Goal: Task Accomplishment & Management: Use online tool/utility

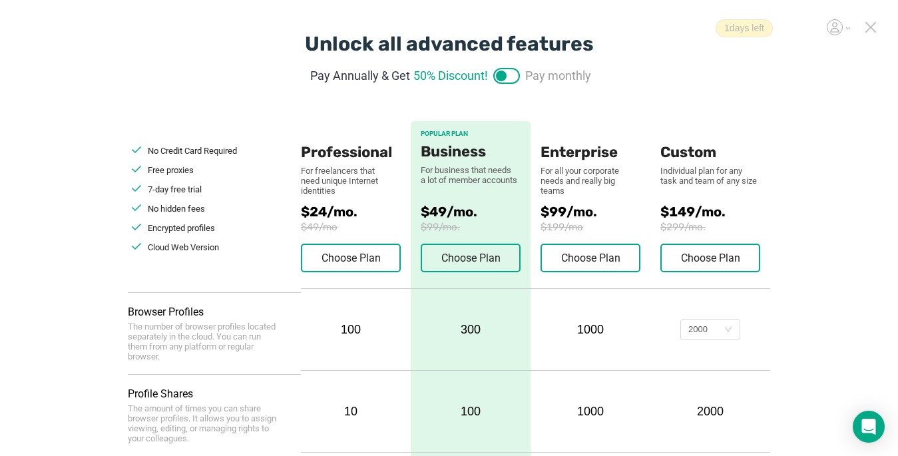
click at [872, 24] on icon at bounding box center [871, 27] width 12 height 12
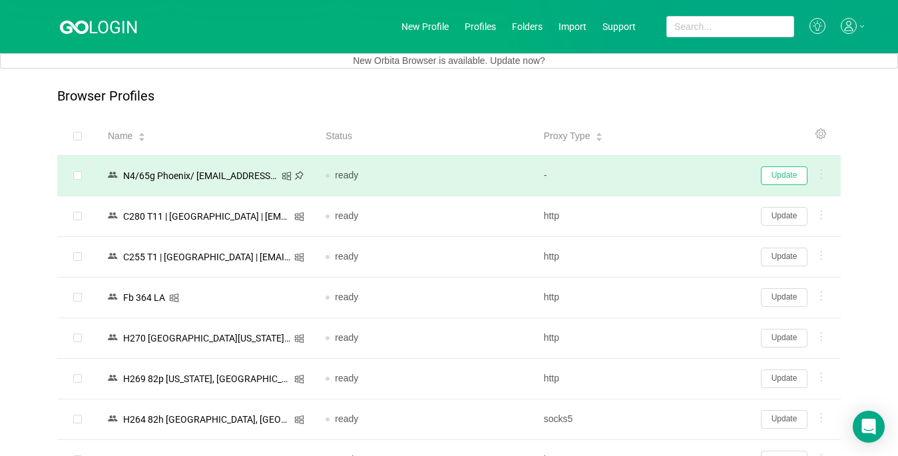
click at [784, 179] on button "Update" at bounding box center [784, 175] width 47 height 19
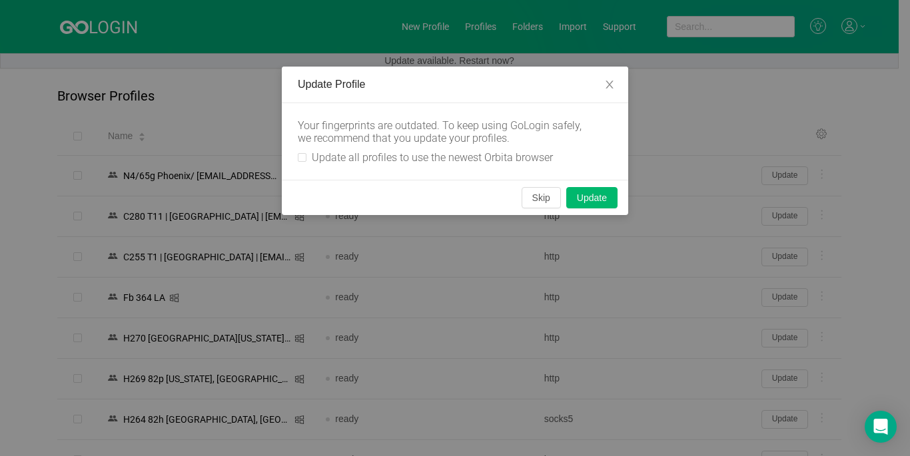
click at [301, 150] on div "Your fingerprints are outdated. To keep using GoLogin safely, we recommend that…" at bounding box center [455, 141] width 314 height 45
click at [292, 156] on div "Your fingerprints are outdated. To keep using GoLogin safely, we recommend that…" at bounding box center [455, 141] width 346 height 77
click at [300, 156] on input "Update all profiles to use the newest Orbita browser" at bounding box center [302, 157] width 9 height 9
checkbox input "true"
drag, startPoint x: 526, startPoint y: 198, endPoint x: 784, endPoint y: 188, distance: 257.9
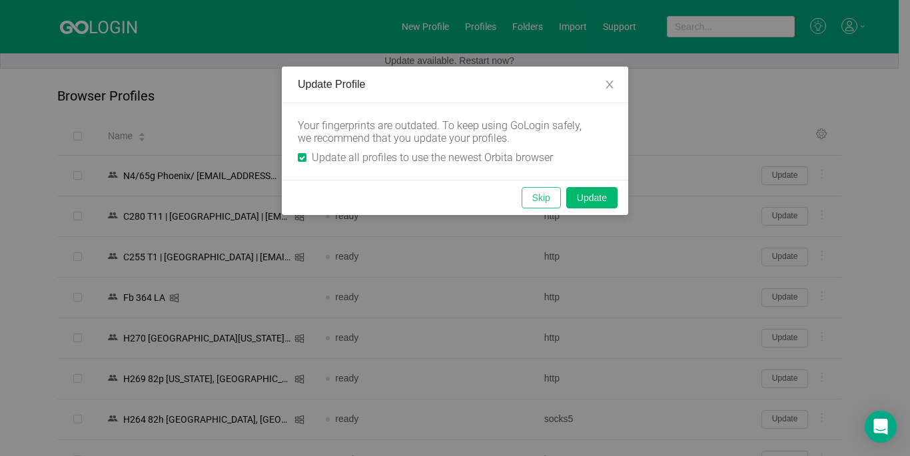
click at [528, 198] on button "Skip" at bounding box center [540, 197] width 39 height 21
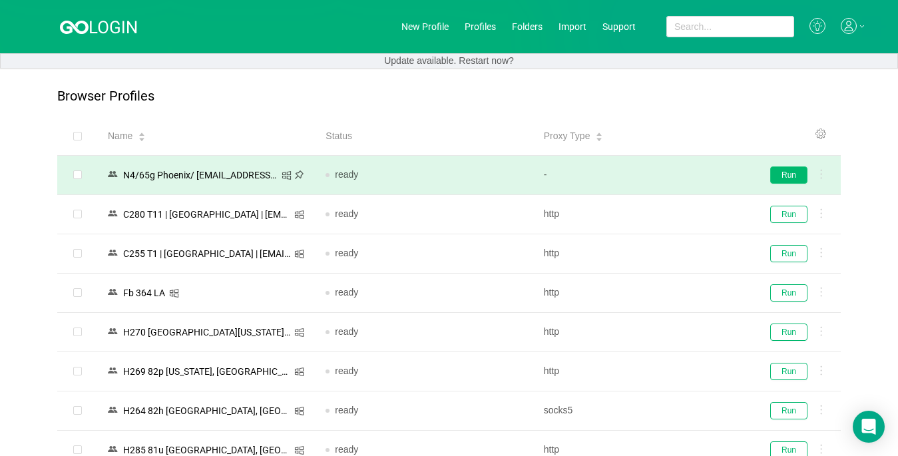
click at [788, 176] on button "Run" at bounding box center [788, 174] width 37 height 17
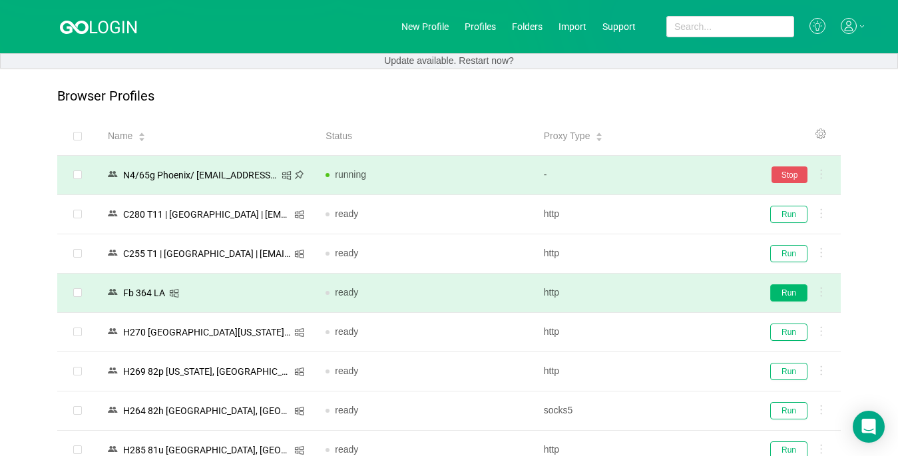
click at [778, 295] on button "Run" at bounding box center [788, 292] width 37 height 17
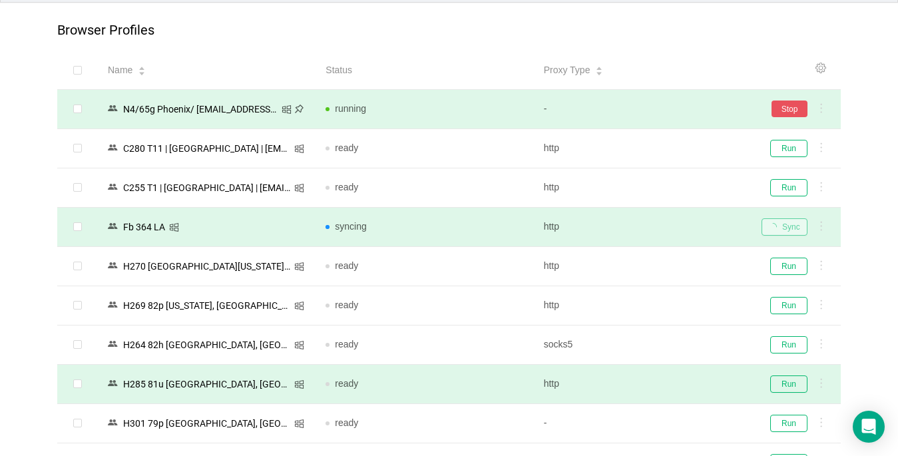
scroll to position [67, 0]
click at [774, 380] on button "Run" at bounding box center [788, 383] width 37 height 17
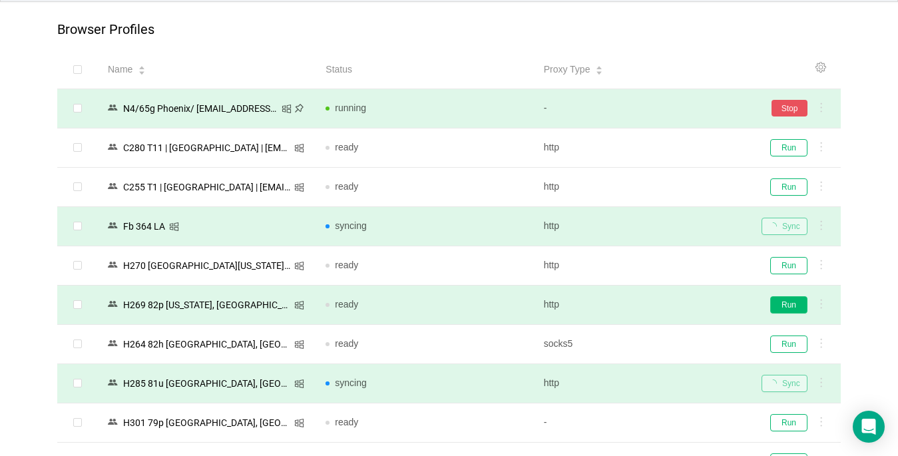
drag, startPoint x: 784, startPoint y: 411, endPoint x: 797, endPoint y: 305, distance: 106.6
click at [784, 411] on td "Run" at bounding box center [796, 423] width 90 height 39
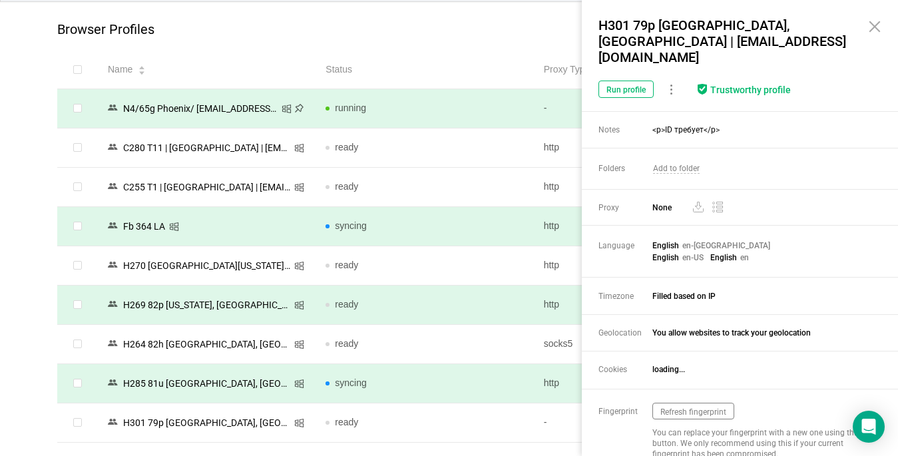
click at [797, 305] on button "Run" at bounding box center [788, 304] width 37 height 17
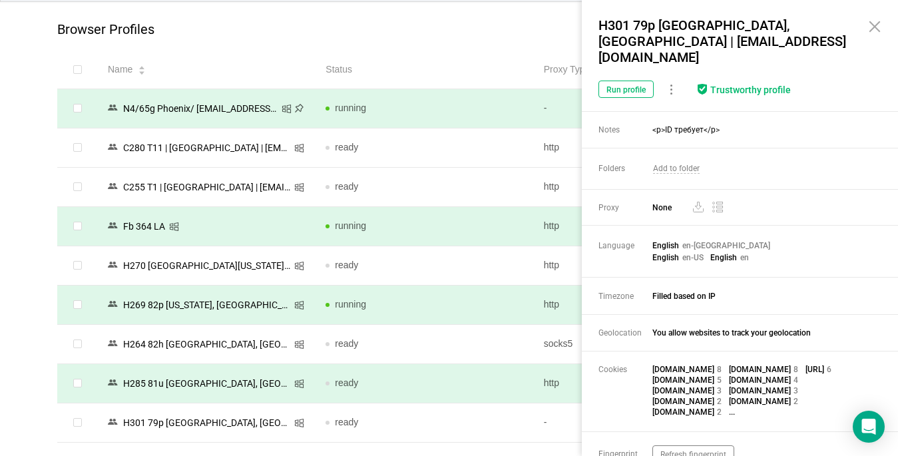
click at [876, 27] on icon at bounding box center [874, 26] width 9 height 9
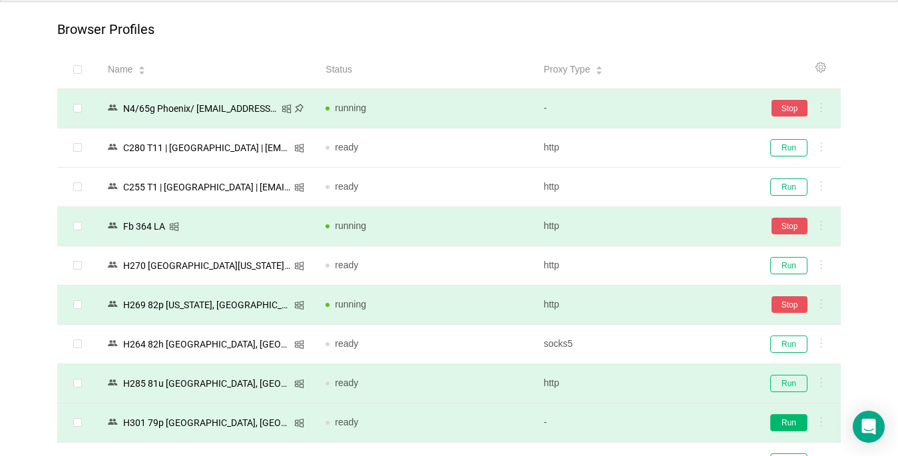
click at [780, 421] on button "Run" at bounding box center [788, 422] width 37 height 17
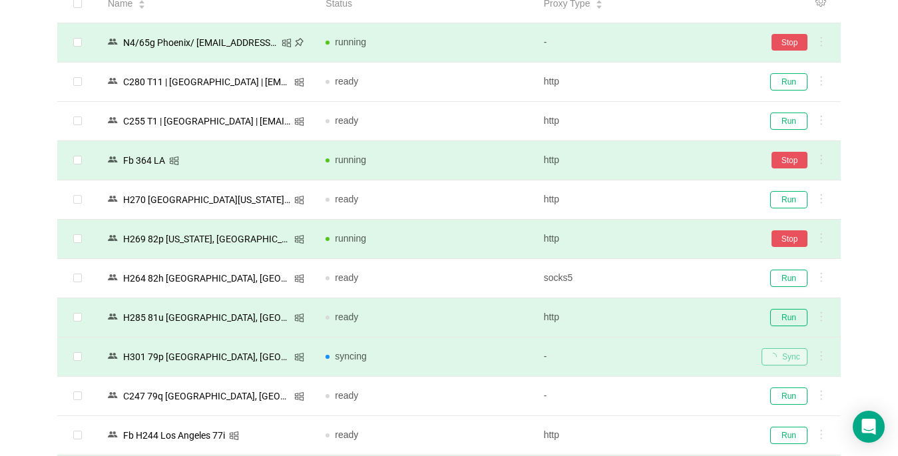
scroll to position [266, 0]
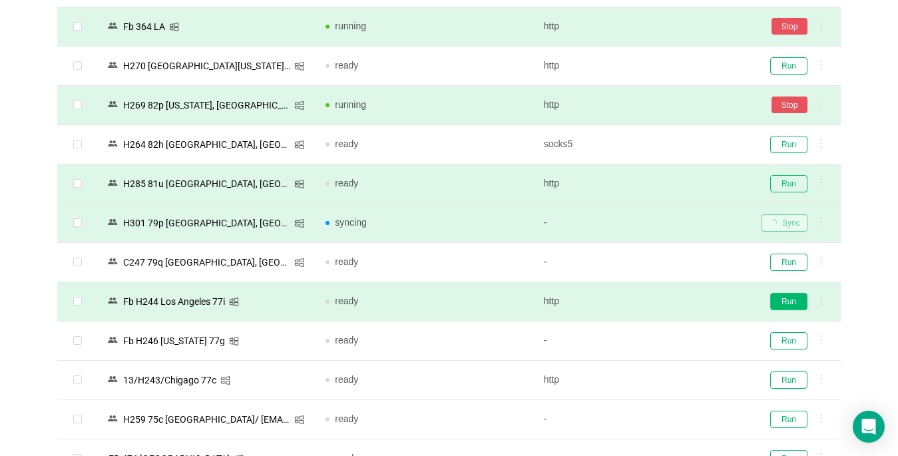
click at [792, 301] on button "Run" at bounding box center [788, 301] width 37 height 17
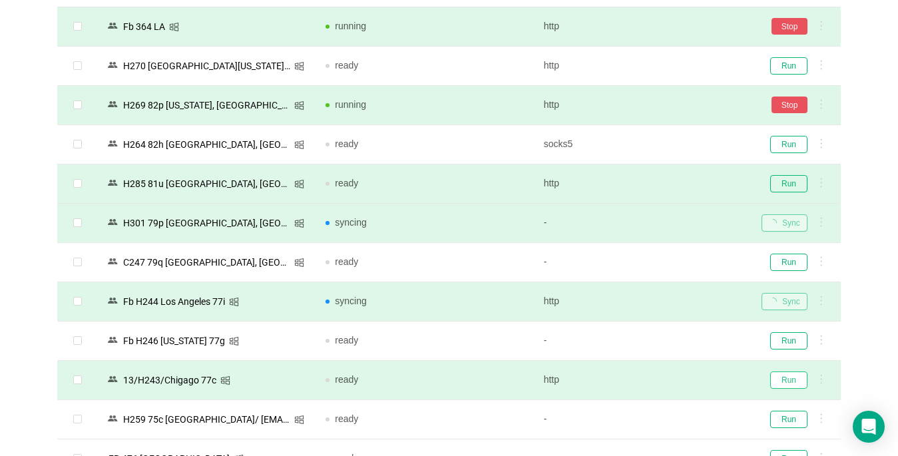
click at [786, 384] on button "Run" at bounding box center [788, 380] width 37 height 17
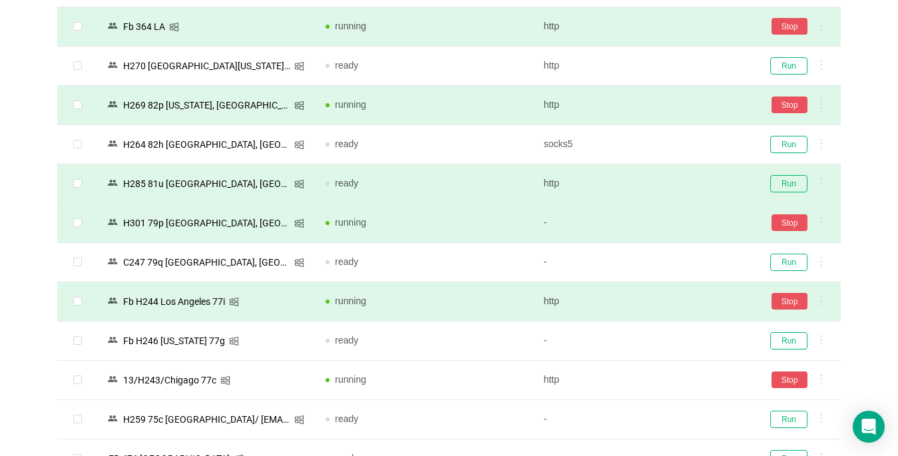
scroll to position [599, 0]
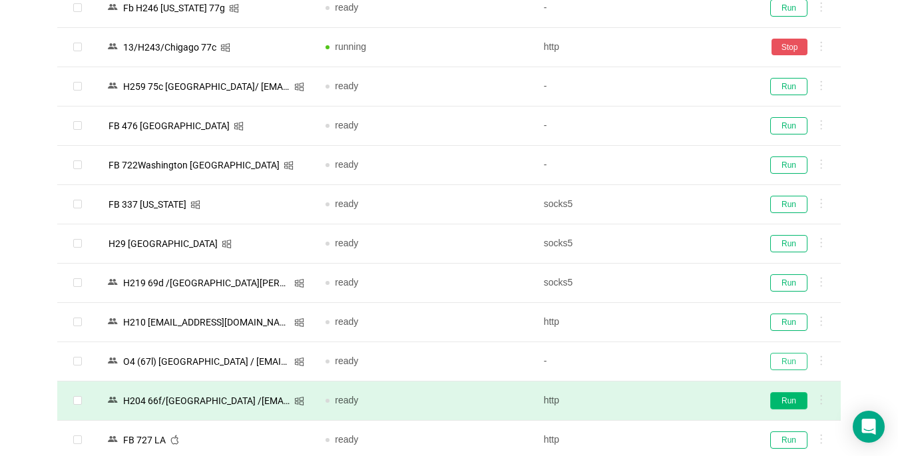
click at [781, 359] on button "Run" at bounding box center [788, 361] width 37 height 17
click at [782, 402] on button "Run" at bounding box center [788, 400] width 37 height 17
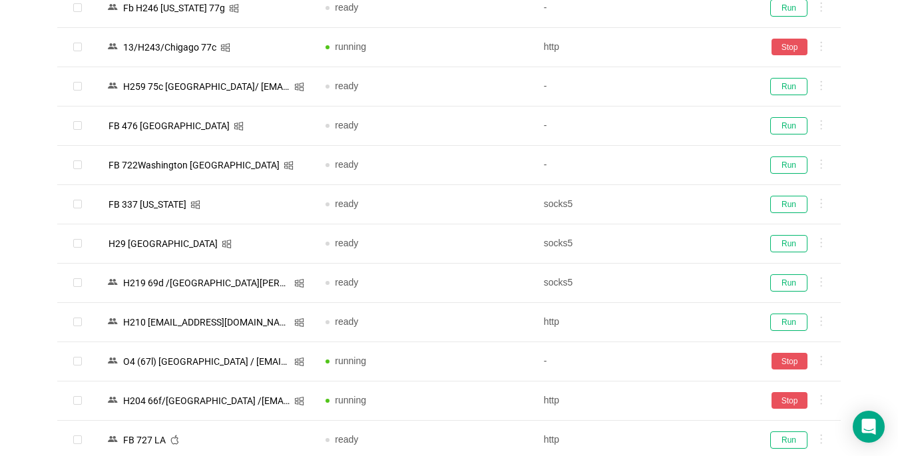
scroll to position [866, 0]
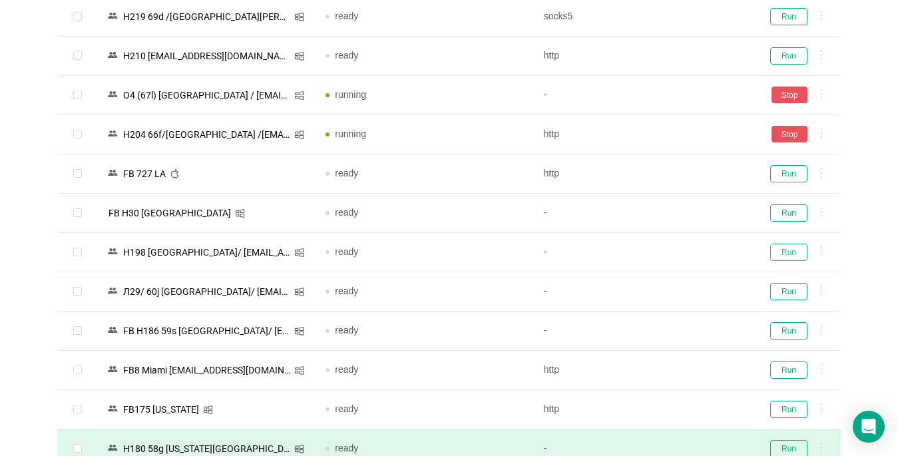
click at [781, 253] on button "Run" at bounding box center [788, 252] width 37 height 17
click at [783, 330] on button "Run" at bounding box center [788, 330] width 37 height 17
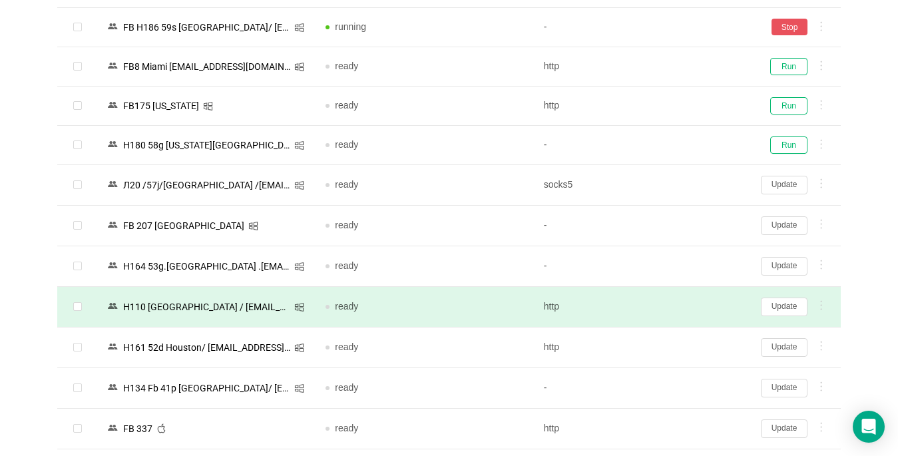
scroll to position [1199, 0]
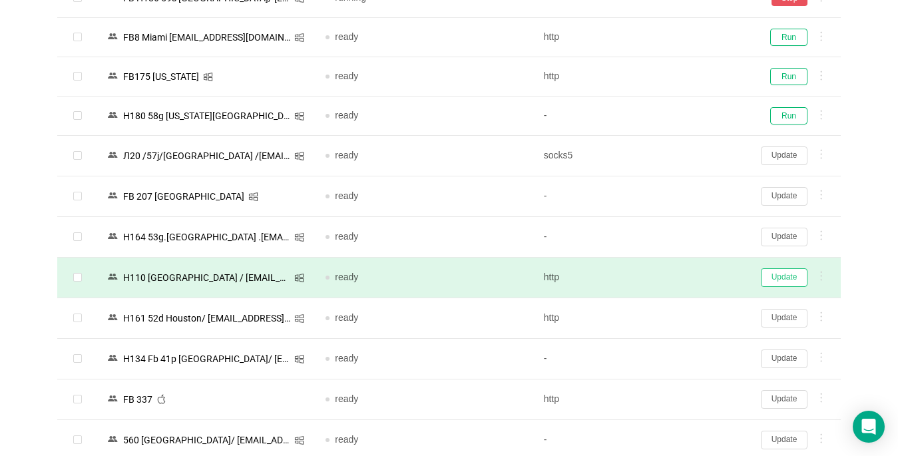
click at [782, 280] on button "Update" at bounding box center [784, 277] width 47 height 19
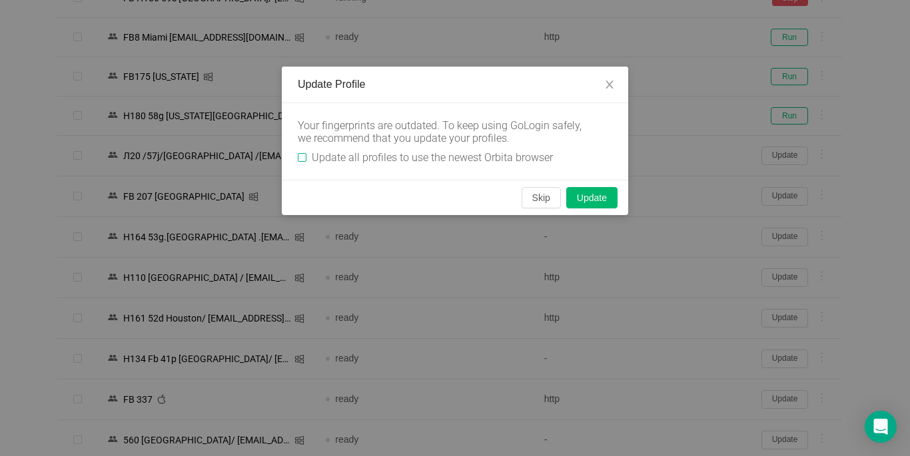
click at [300, 154] on input "Update all profiles to use the newest Orbita browser" at bounding box center [302, 157] width 9 height 9
checkbox input "true"
click at [542, 196] on button "Skip" at bounding box center [540, 197] width 39 height 21
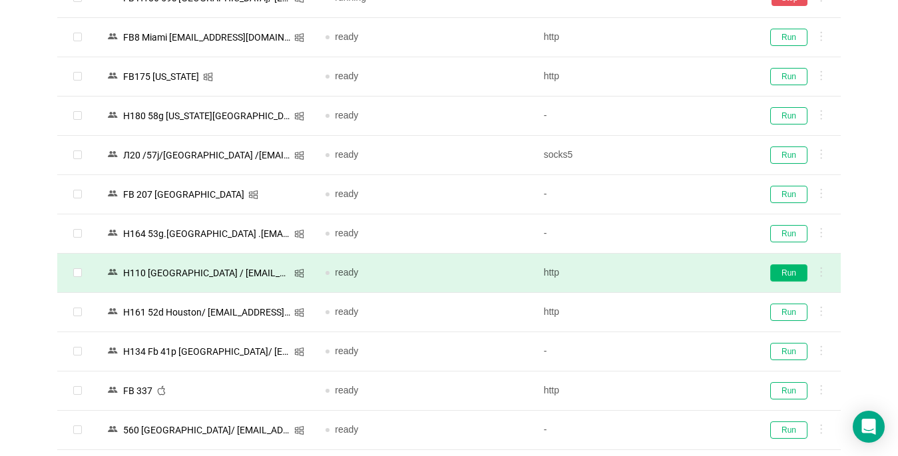
click at [787, 269] on button "Run" at bounding box center [788, 272] width 37 height 17
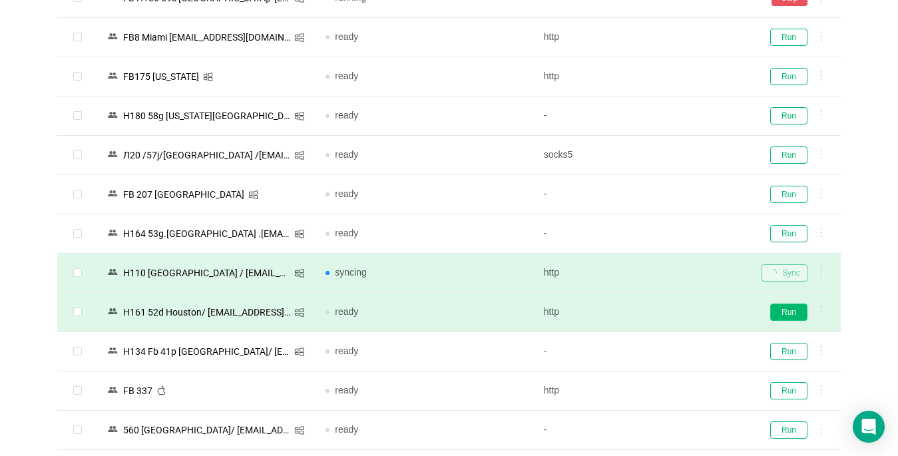
click at [787, 308] on button "Run" at bounding box center [788, 312] width 37 height 17
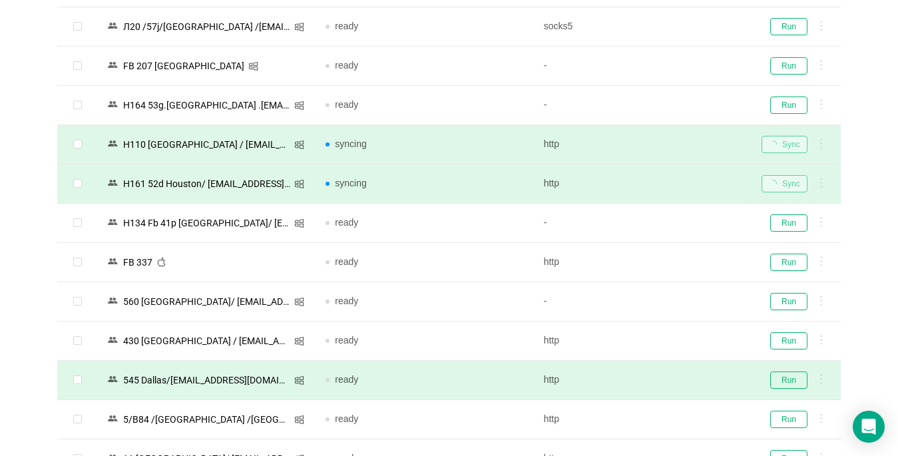
scroll to position [1398, 0]
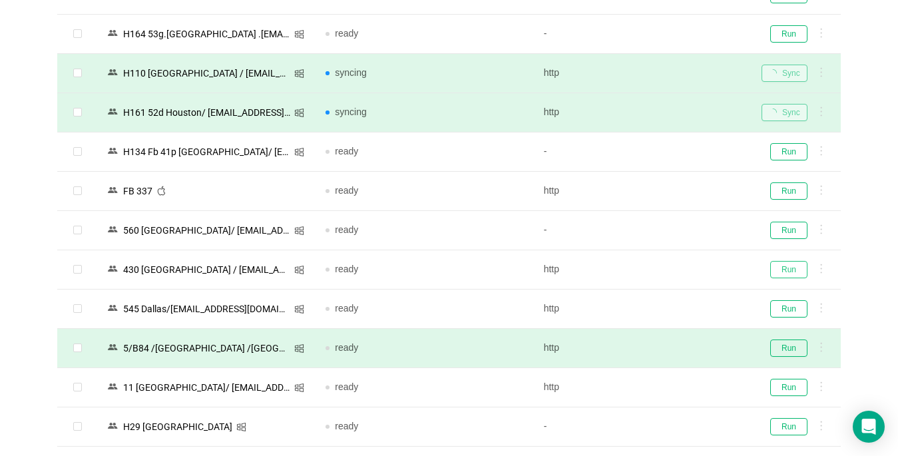
drag, startPoint x: 784, startPoint y: 268, endPoint x: 447, endPoint y: 349, distance: 346.4
click at [785, 267] on button "Run" at bounding box center [788, 269] width 37 height 17
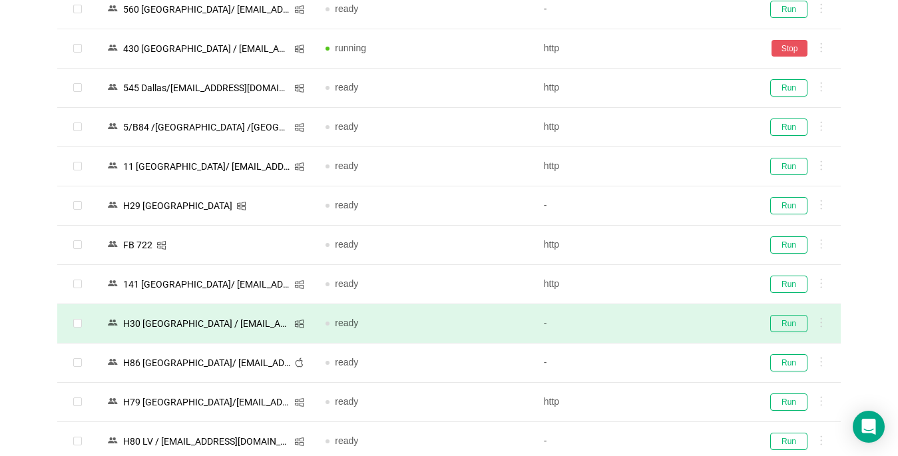
scroll to position [1665, 0]
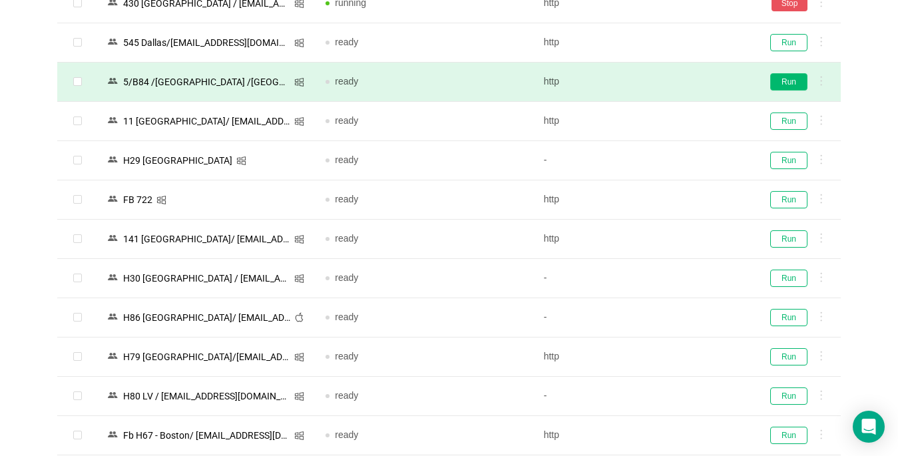
click at [786, 82] on button "Run" at bounding box center [788, 81] width 37 height 17
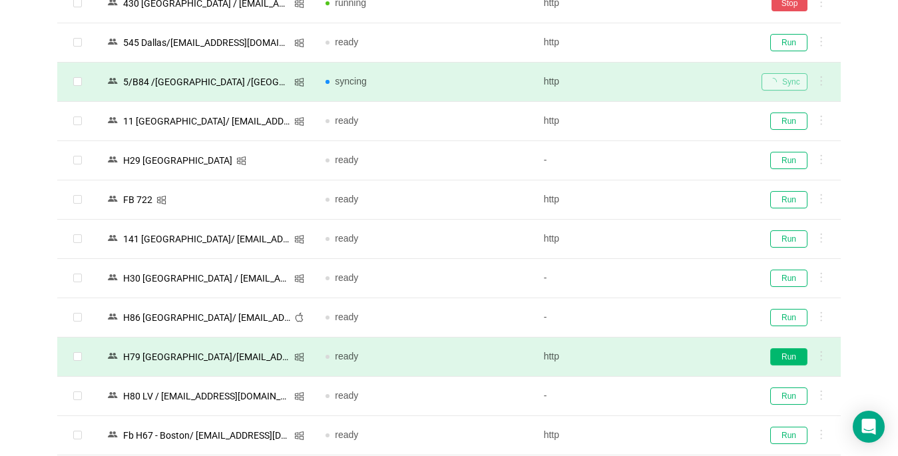
click at [791, 352] on button "Run" at bounding box center [788, 356] width 37 height 17
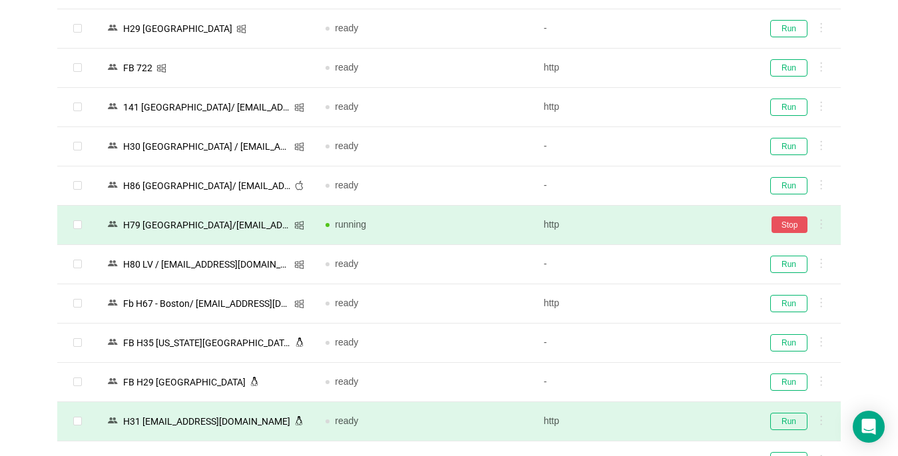
scroll to position [1864, 0]
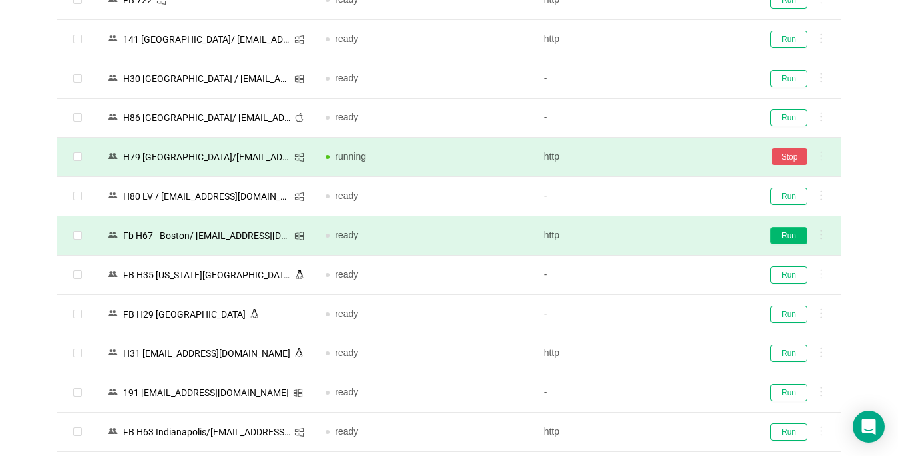
click at [788, 233] on button "Run" at bounding box center [788, 235] width 37 height 17
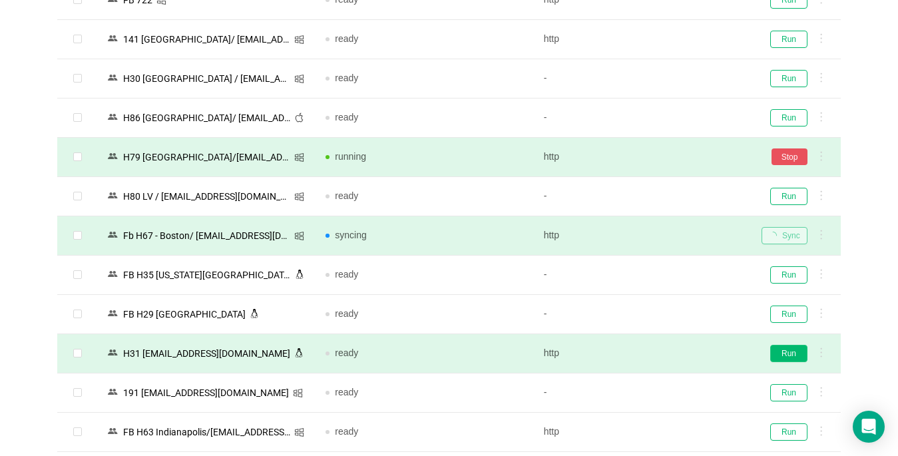
click at [784, 356] on button "Run" at bounding box center [788, 353] width 37 height 17
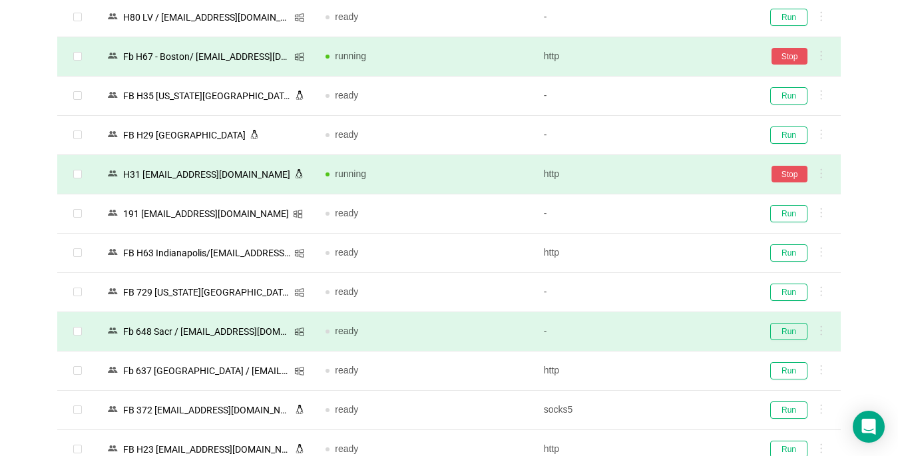
scroll to position [2064, 0]
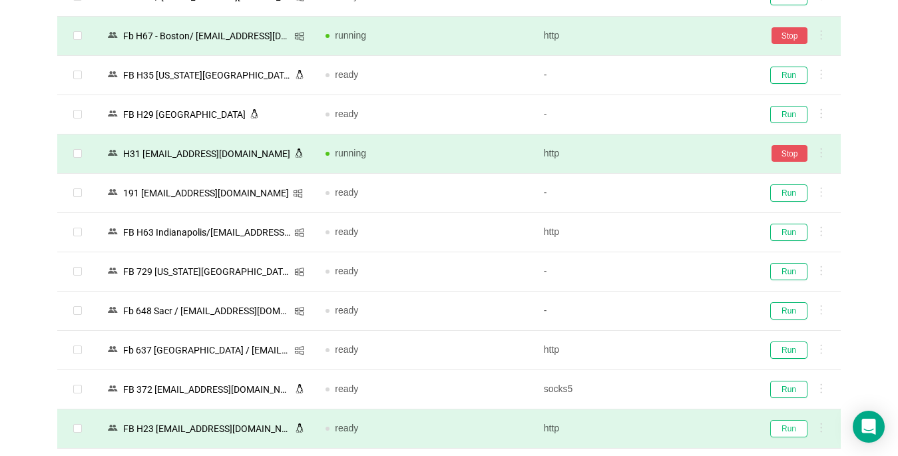
drag, startPoint x: 780, startPoint y: 425, endPoint x: 700, endPoint y: 273, distance: 171.6
click at [780, 425] on button "Run" at bounding box center [788, 428] width 37 height 17
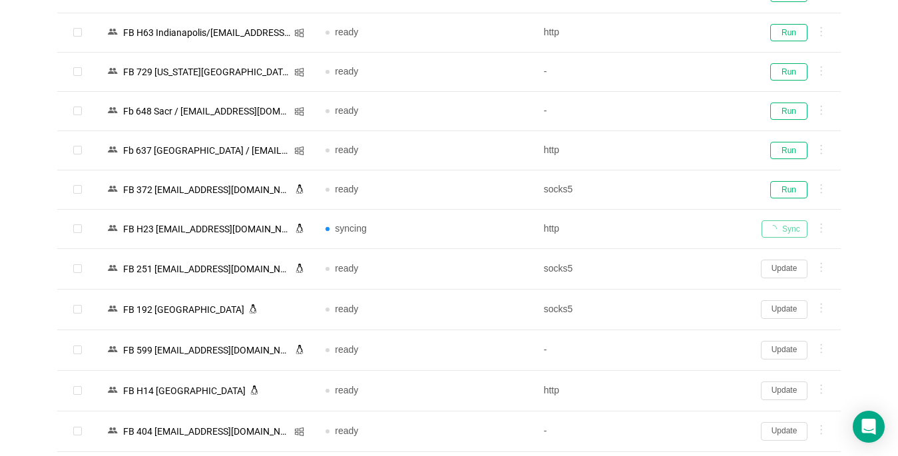
click at [782, 429] on button "Update" at bounding box center [784, 431] width 47 height 19
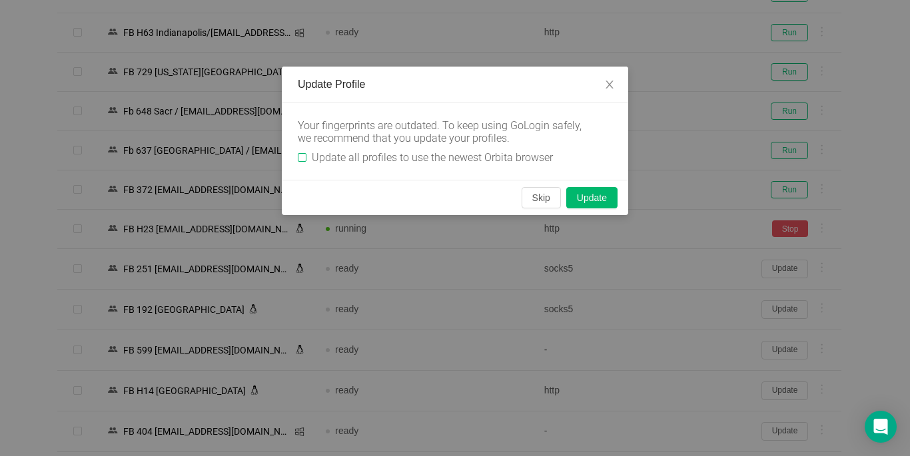
click at [302, 157] on input "Update all profiles to use the newest Orbita browser" at bounding box center [302, 157] width 9 height 9
checkbox input "true"
click at [535, 196] on button "Skip" at bounding box center [540, 197] width 39 height 21
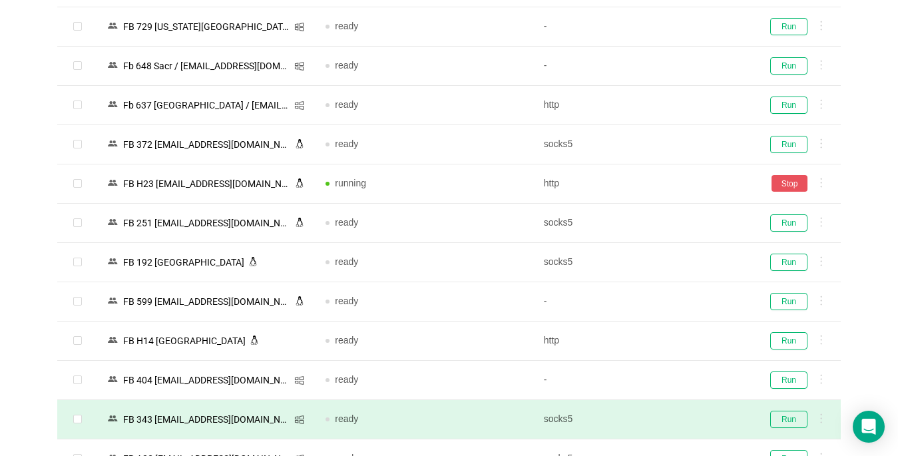
scroll to position [2530, 0]
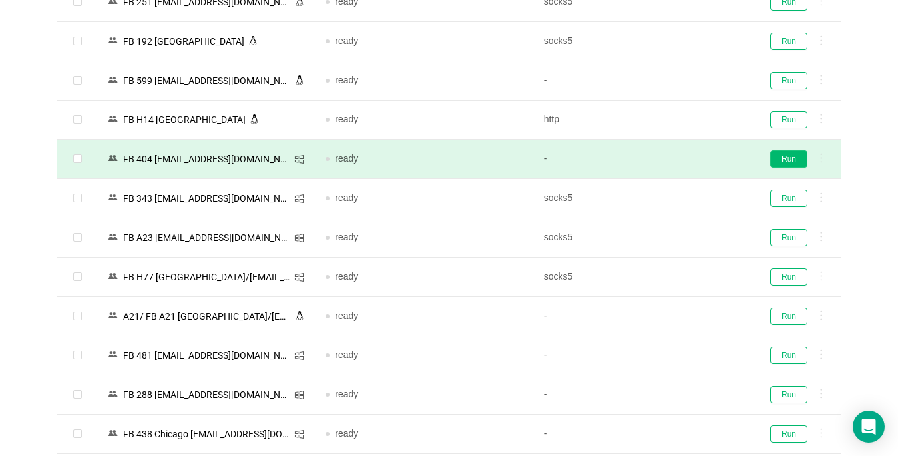
click at [789, 162] on button "Run" at bounding box center [788, 158] width 37 height 17
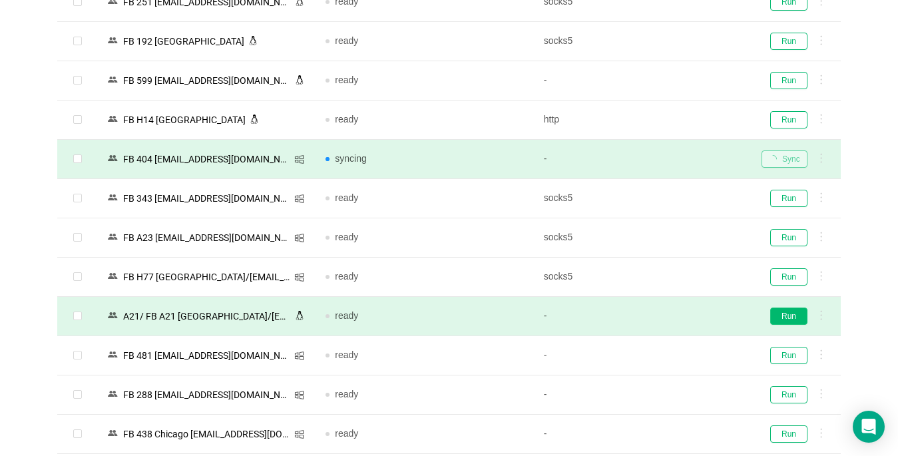
click at [783, 312] on button "Run" at bounding box center [788, 316] width 37 height 17
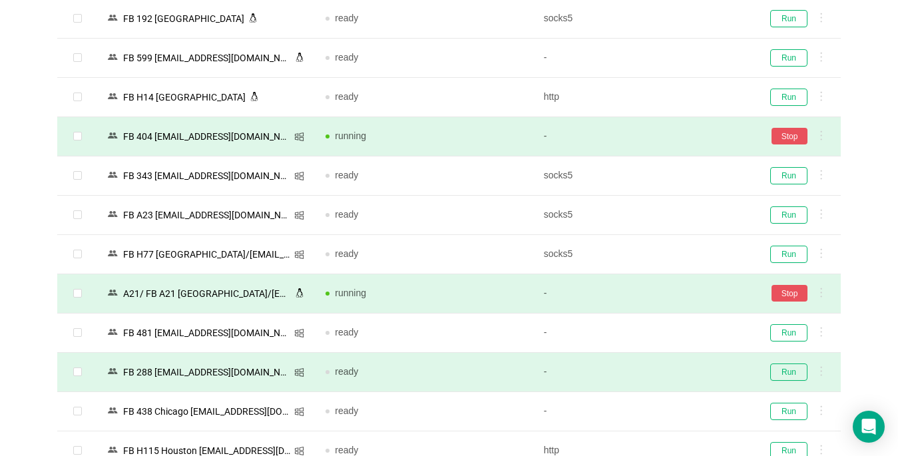
scroll to position [2863, 0]
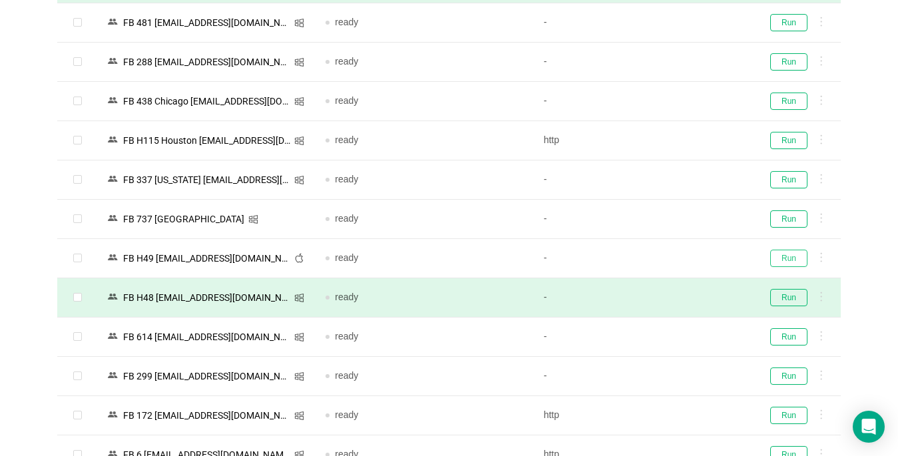
click at [796, 264] on button "Run" at bounding box center [788, 258] width 37 height 17
click at [792, 292] on button "Run" at bounding box center [788, 297] width 37 height 17
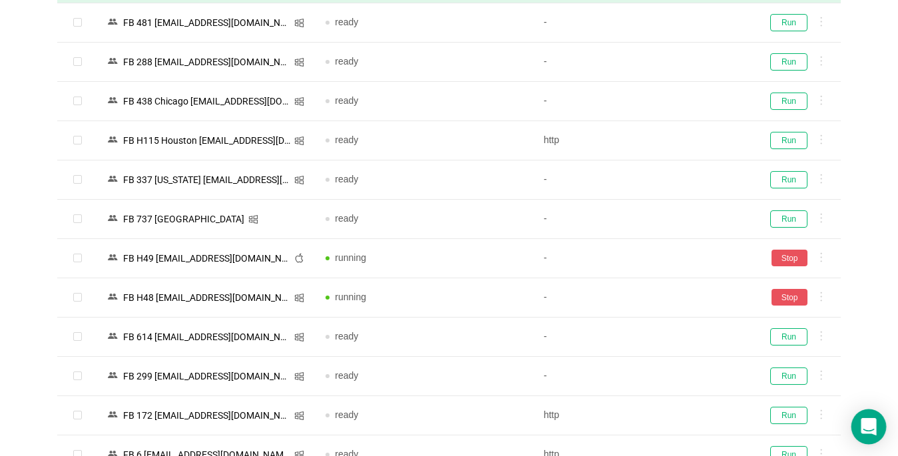
scroll to position [2979, 0]
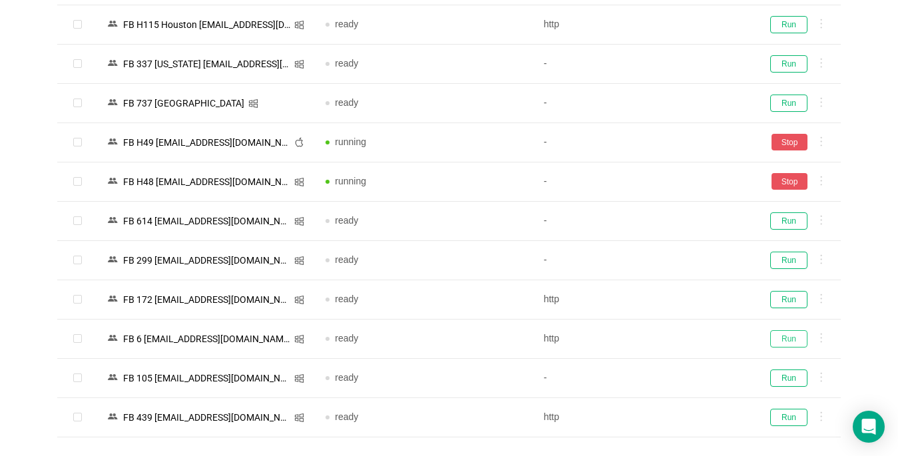
click at [794, 340] on button "Run" at bounding box center [788, 338] width 37 height 17
click at [791, 414] on button "Run" at bounding box center [788, 417] width 37 height 17
